Goal: Information Seeking & Learning: Learn about a topic

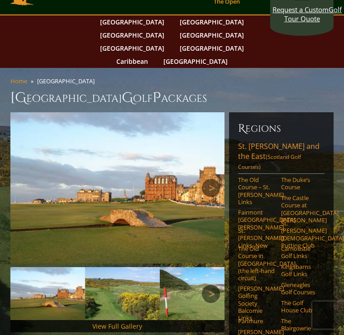
scroll to position [29, 0]
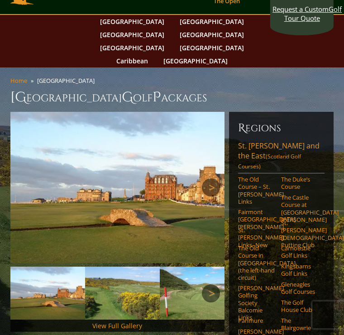
click at [297, 263] on link "Kingsbarns Golf Links" at bounding box center [300, 270] width 38 height 15
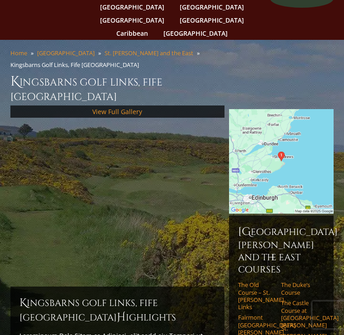
scroll to position [57, 0]
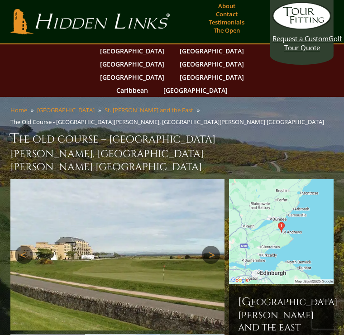
click at [222, 205] on img at bounding box center [117, 254] width 214 height 151
